Goal: Find specific page/section: Find specific page/section

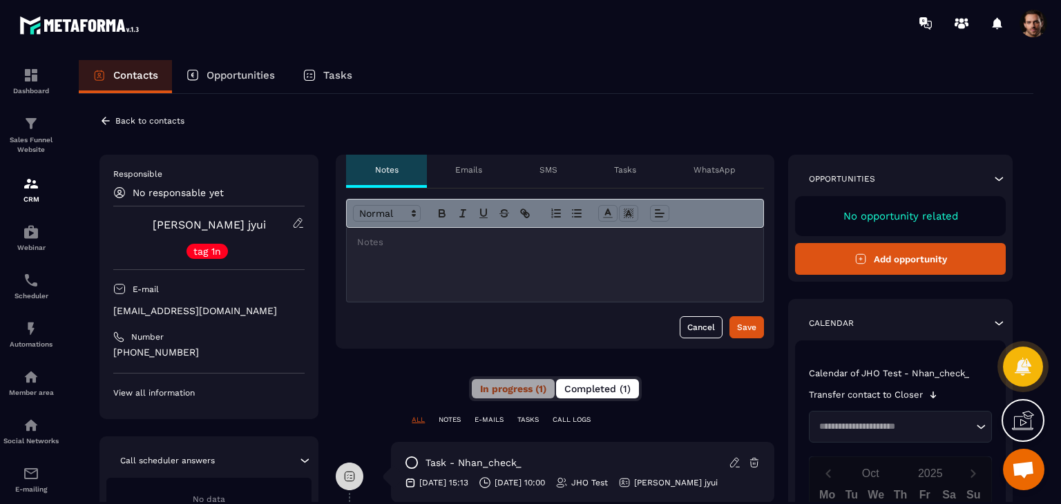
click at [628, 392] on span "Completed (1)" at bounding box center [597, 388] width 66 height 11
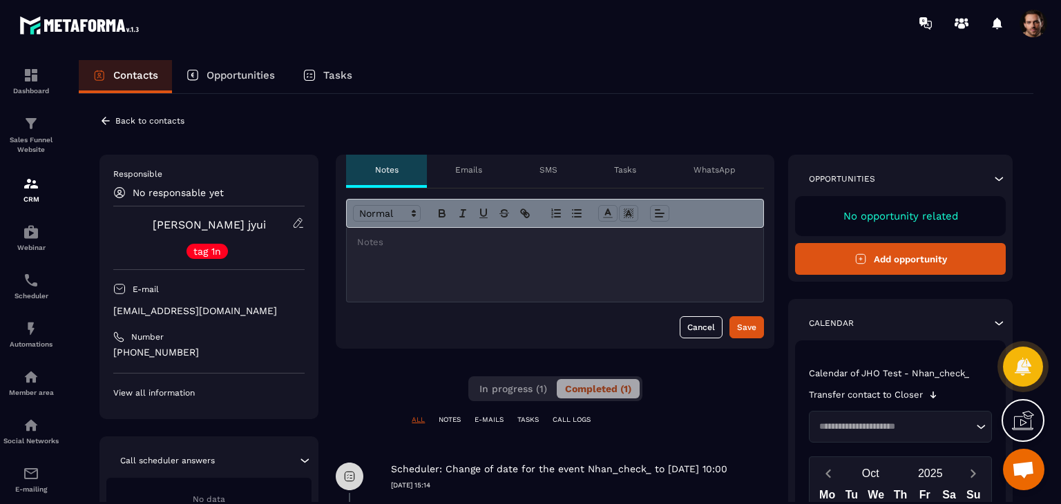
click at [106, 125] on icon at bounding box center [105, 121] width 12 height 12
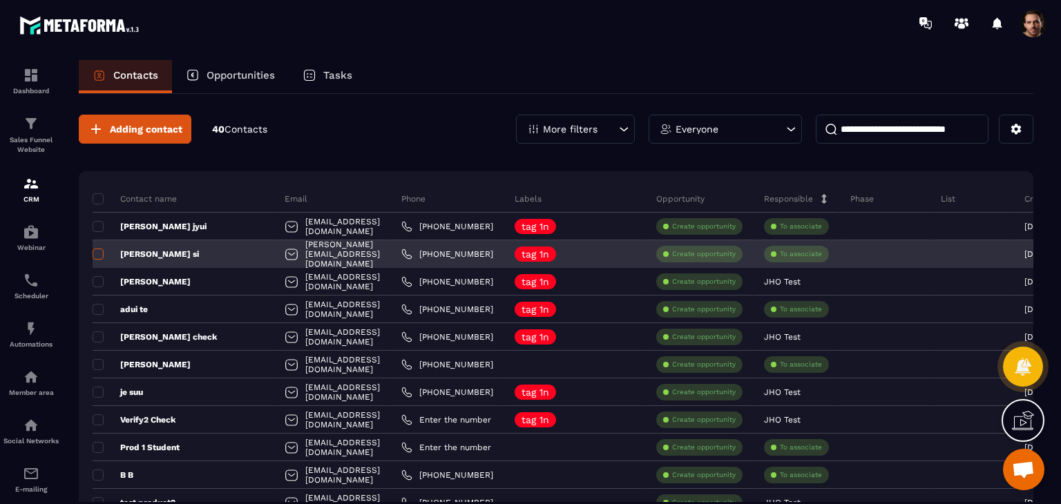
click at [94, 258] on span at bounding box center [98, 254] width 11 height 11
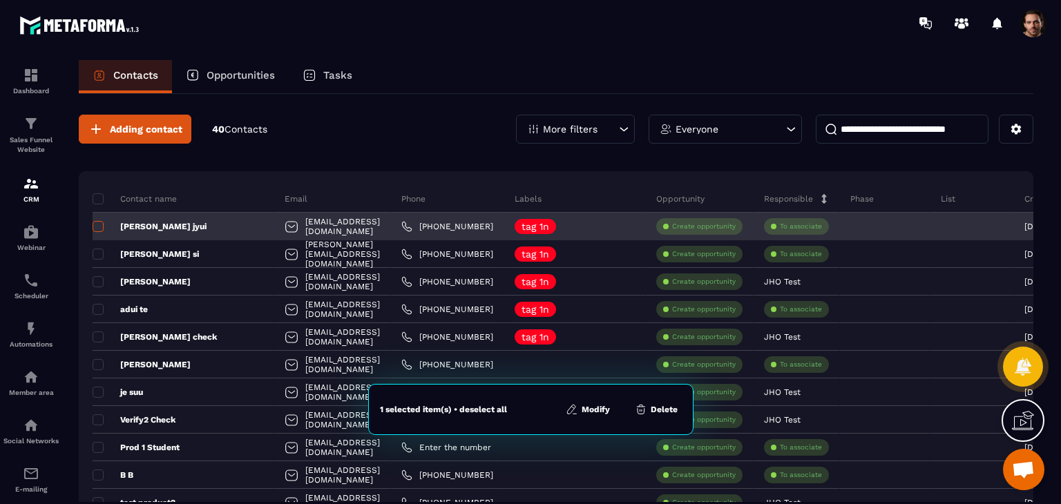
click at [98, 229] on span at bounding box center [98, 226] width 11 height 11
click at [99, 224] on span at bounding box center [98, 226] width 11 height 11
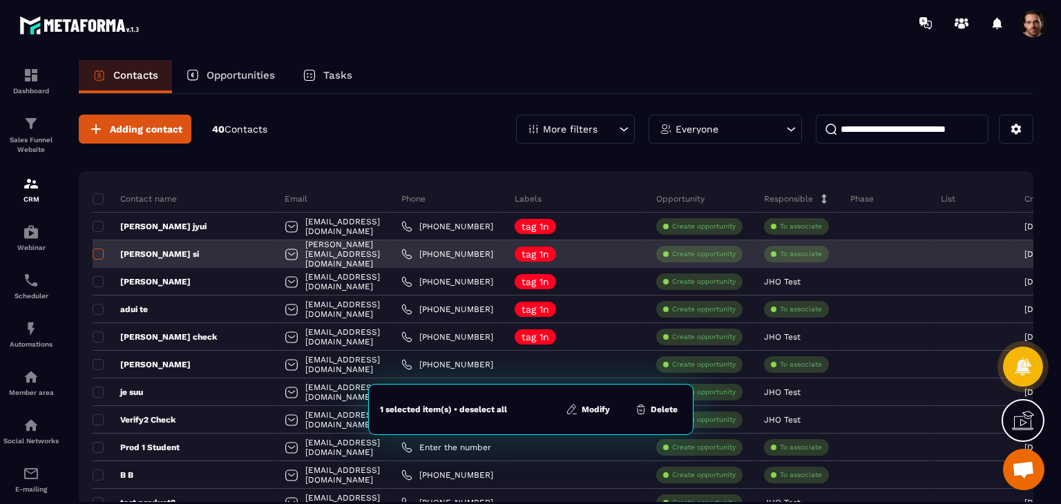
click at [97, 249] on span at bounding box center [98, 254] width 11 height 11
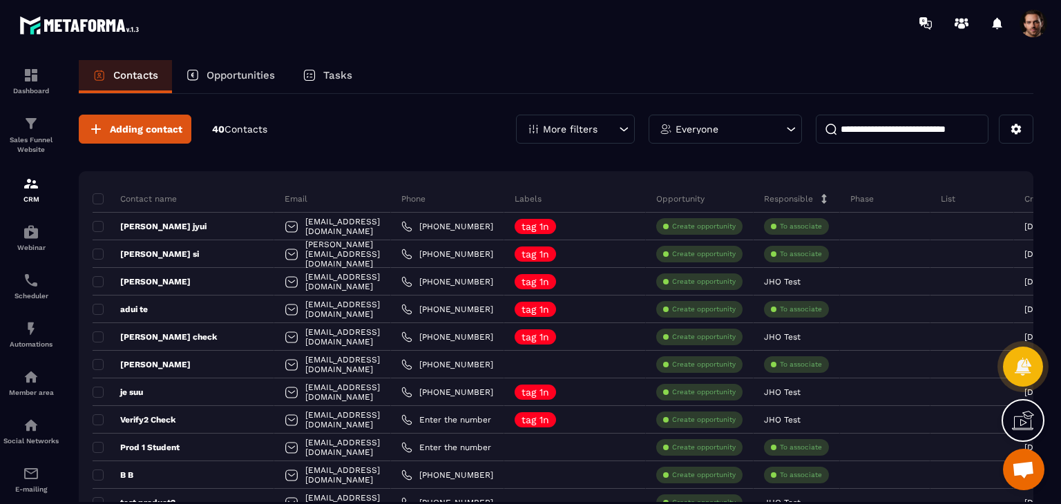
click at [392, 133] on div "Adding contact 40 Contacts More filters Everyone" at bounding box center [556, 129] width 954 height 29
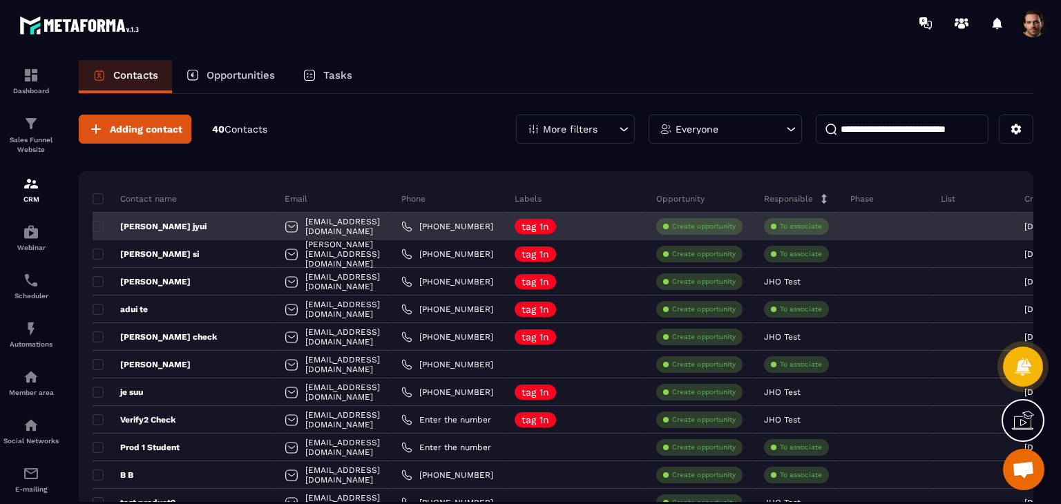
click at [125, 229] on p "[PERSON_NAME] jyui" at bounding box center [150, 226] width 114 height 11
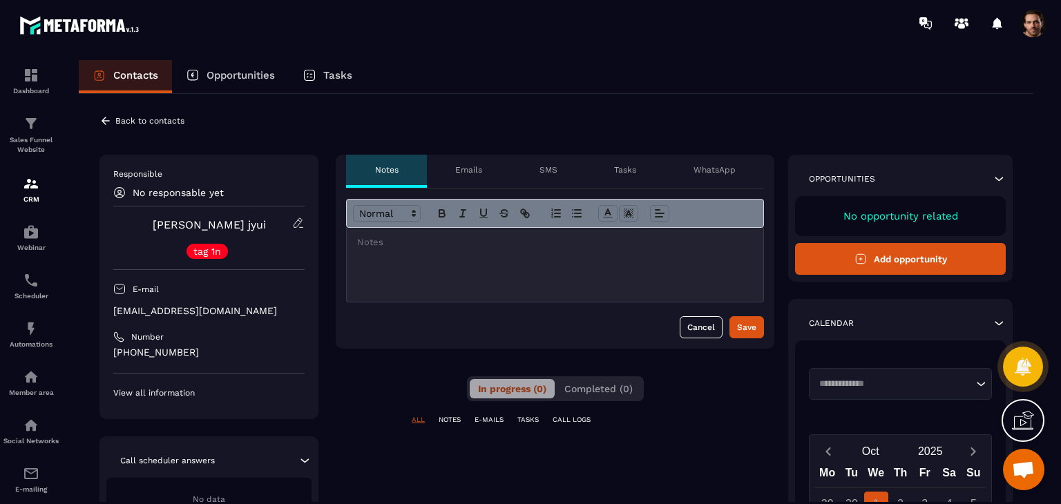
scroll to position [138, 0]
